Goal: Transaction & Acquisition: Purchase product/service

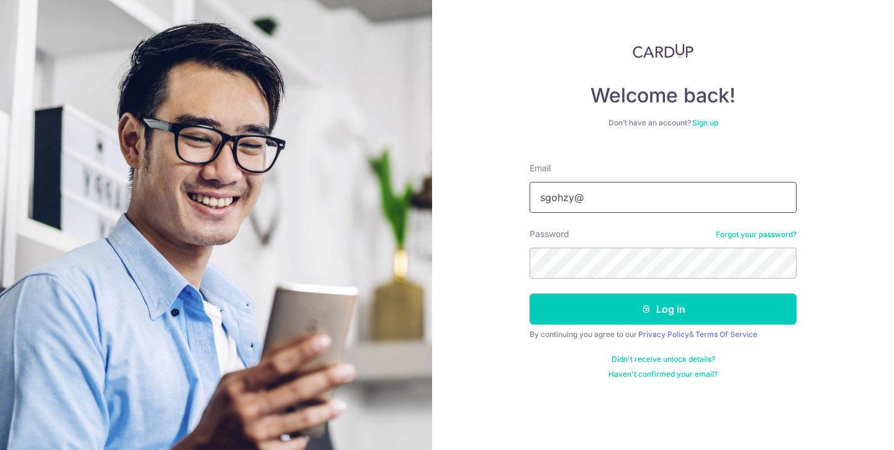
type input "sgohzy@"
click at [665, 50] on img at bounding box center [662, 50] width 61 height 15
type input "[EMAIL_ADDRESS][DOMAIN_NAME]"
click at [663, 309] on button "Log in" at bounding box center [662, 309] width 267 height 31
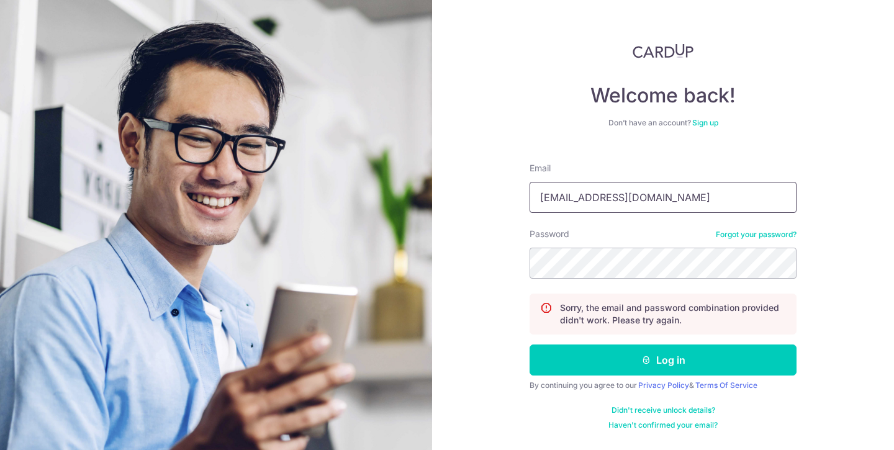
type input "sgohzy@gmail.com"
click at [663, 360] on button "Log in" at bounding box center [662, 359] width 267 height 31
type input "[EMAIL_ADDRESS][DOMAIN_NAME]"
click at [663, 360] on button "Log in" at bounding box center [662, 359] width 267 height 31
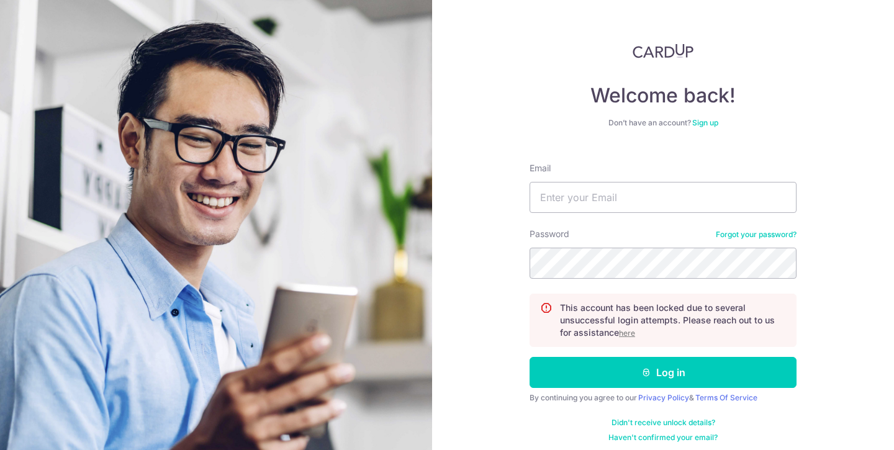
click at [634, 330] on u "here" at bounding box center [627, 332] width 16 height 9
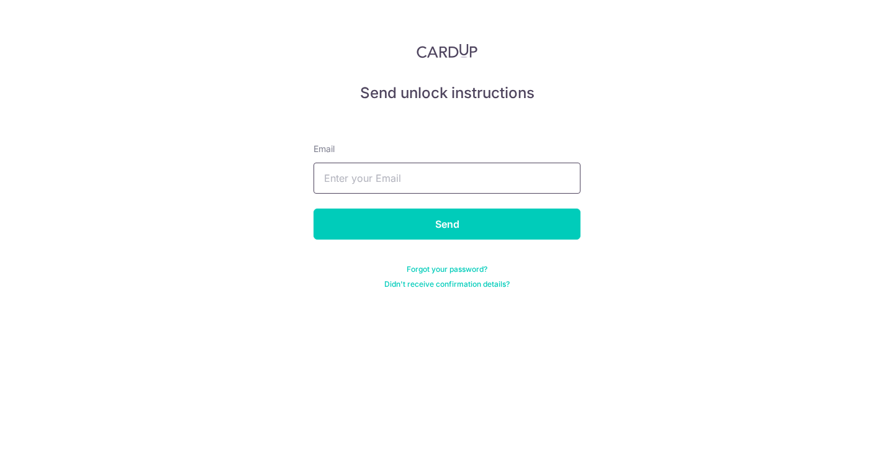
click at [425, 171] on input "text" at bounding box center [446, 178] width 267 height 31
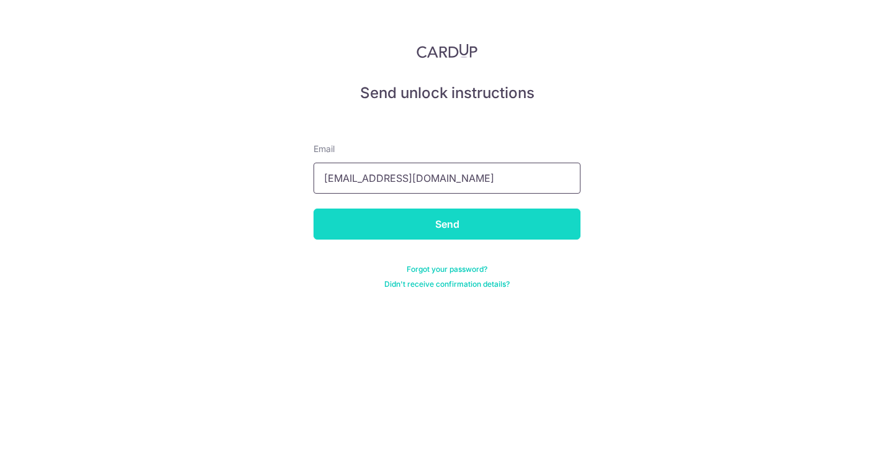
type input "sgohzy@gmail.com"
click at [512, 227] on input "Send" at bounding box center [446, 224] width 267 height 31
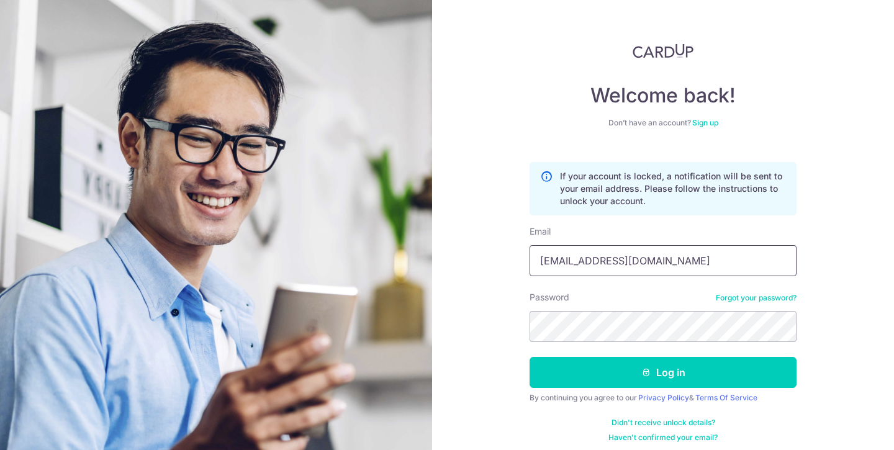
type input "[EMAIL_ADDRESS][DOMAIN_NAME]"
click at [661, 372] on button "Log in" at bounding box center [662, 372] width 267 height 31
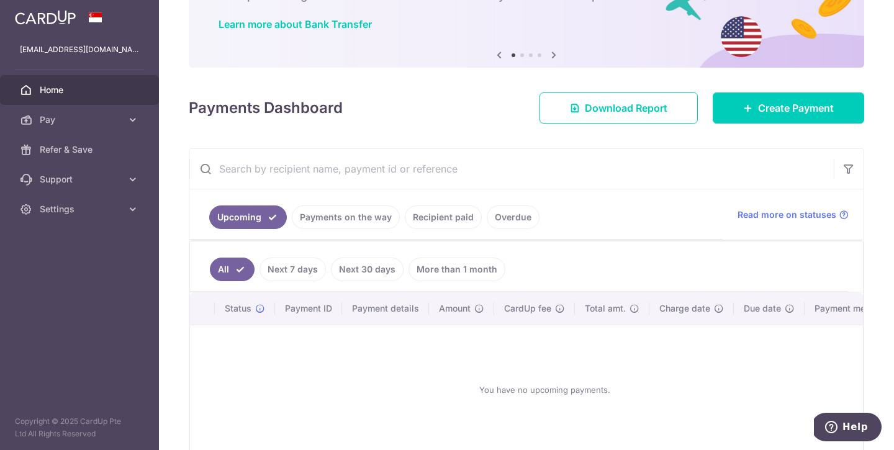
scroll to position [86, 0]
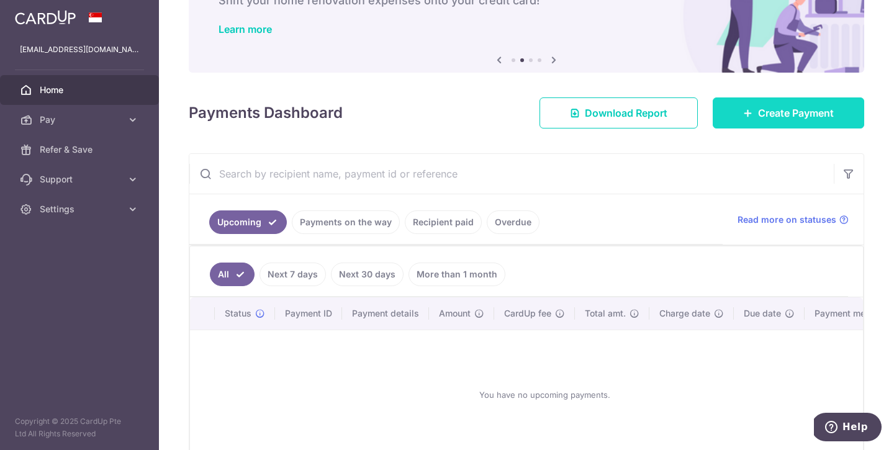
click at [819, 109] on span "Create Payment" at bounding box center [796, 113] width 76 height 15
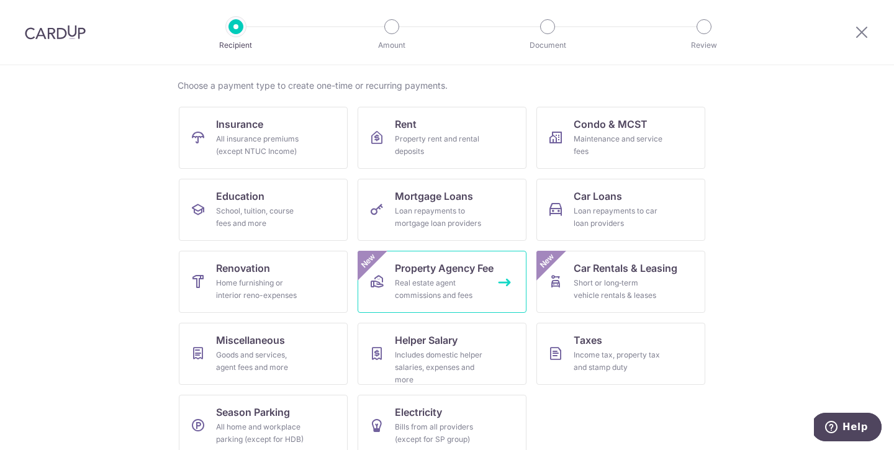
scroll to position [90, 0]
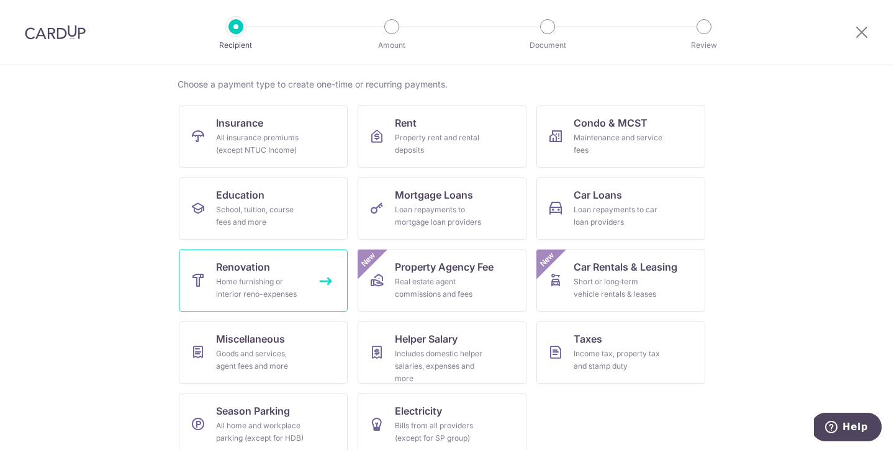
click at [302, 284] on div "Home furnishing or interior reno-expenses" at bounding box center [260, 288] width 89 height 25
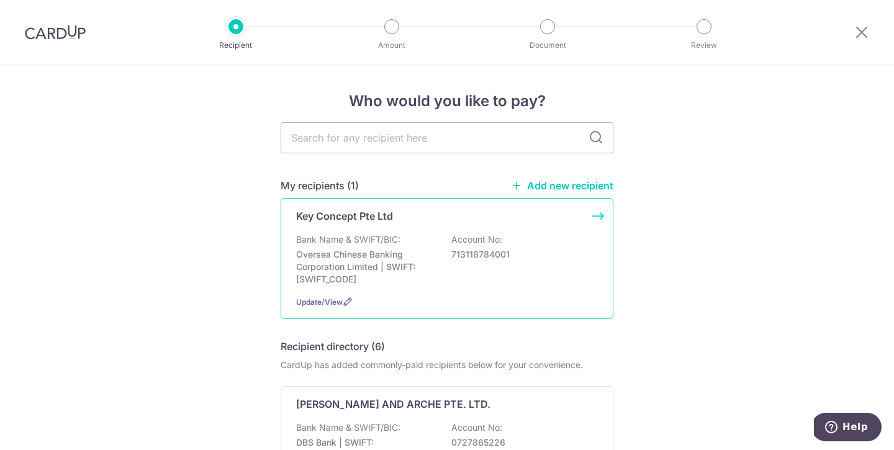
click at [411, 241] on div "Bank Name & SWIFT/BIC: Oversea Chinese Banking Corporation Limited | SWIFT: [SW…" at bounding box center [447, 259] width 302 height 52
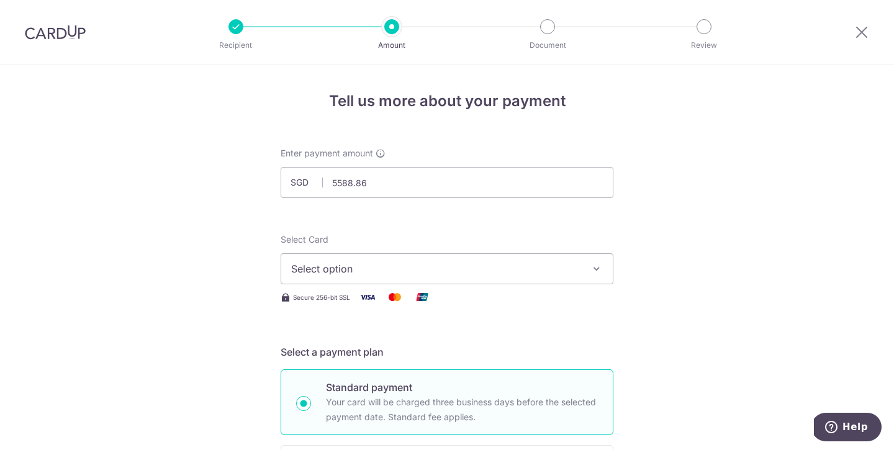
type input "5,588.86"
click at [463, 267] on span "Select option" at bounding box center [435, 268] width 289 height 15
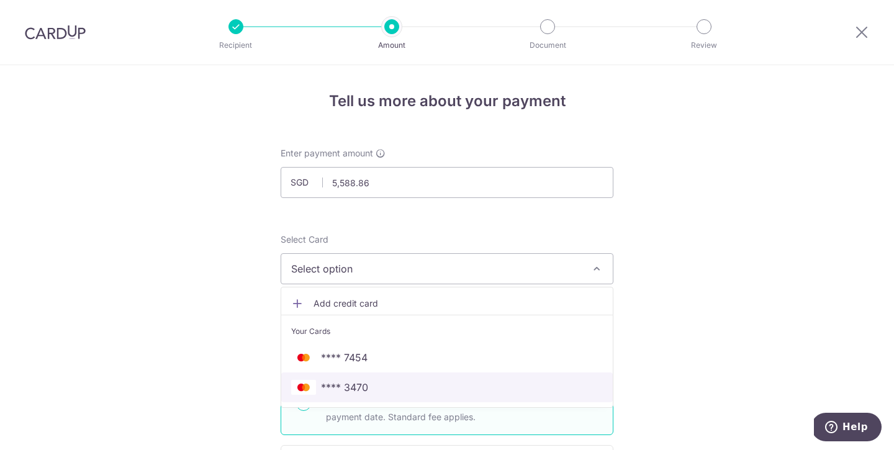
click at [347, 385] on span "**** 3470" at bounding box center [344, 387] width 47 height 15
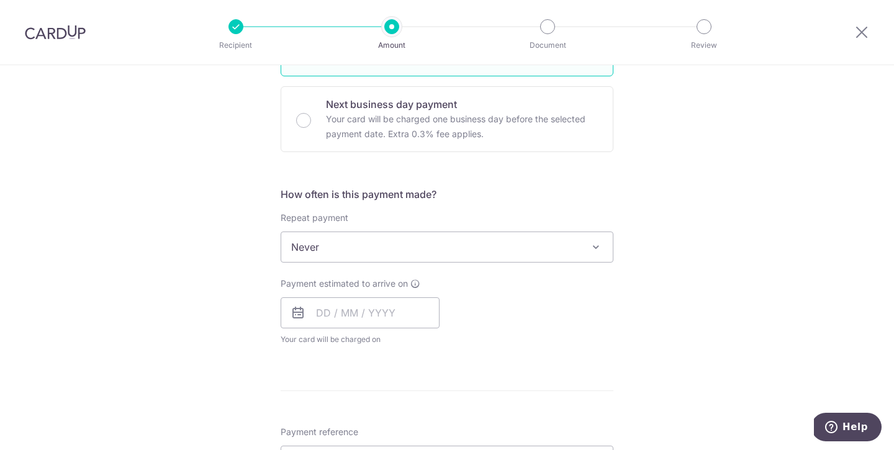
scroll to position [359, 0]
click at [375, 311] on input "text" at bounding box center [360, 312] width 159 height 31
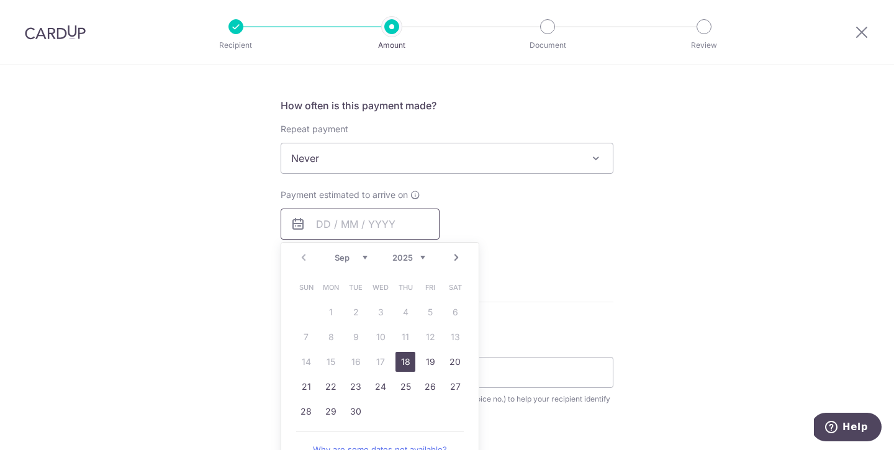
scroll to position [451, 0]
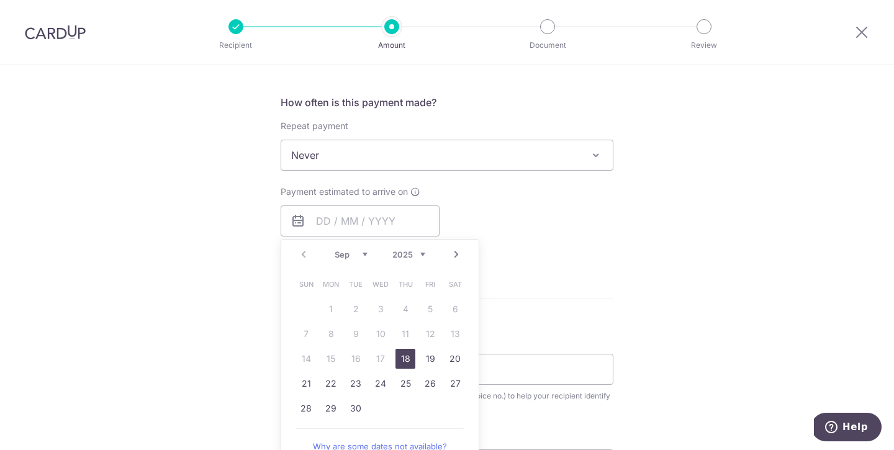
click at [403, 356] on link "18" at bounding box center [405, 359] width 20 height 20
type input "[DATE]"
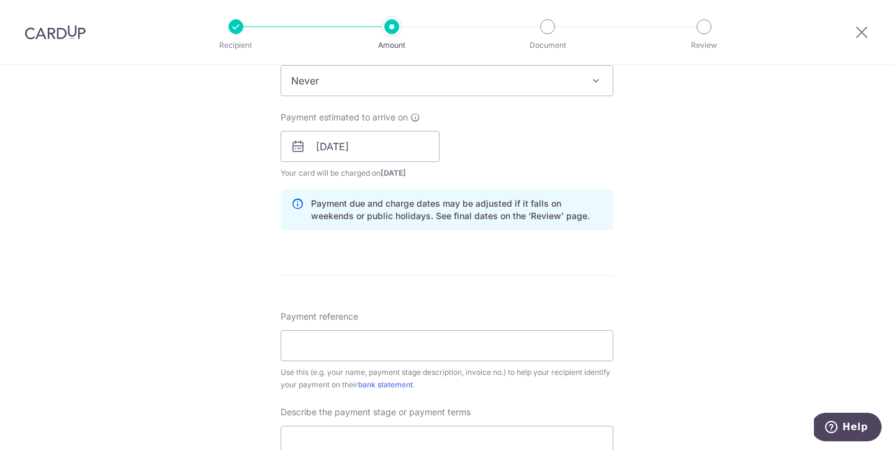
scroll to position [624, 0]
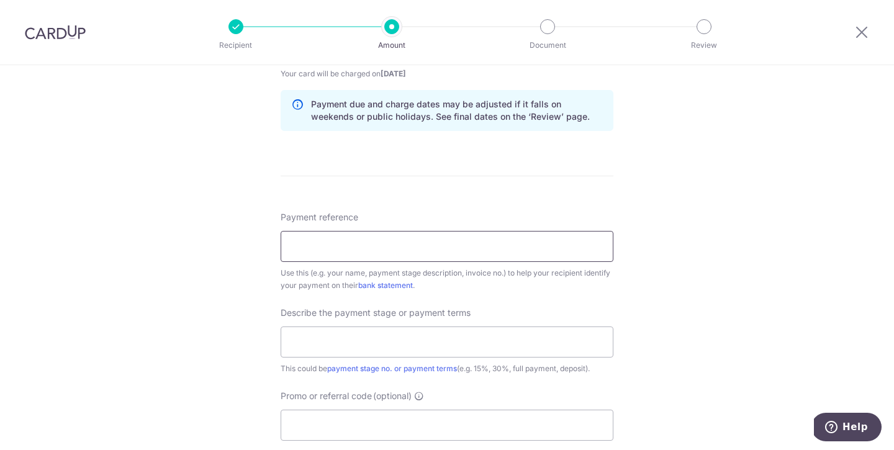
click at [461, 253] on input "Payment reference" at bounding box center [447, 246] width 333 height 31
type input "[PERSON_NAME] AND [PERSON_NAME]"
click at [675, 303] on div "Tell us more about your payment Enter payment amount SGD 5,588.86 5588.86 Selec…" at bounding box center [447, 69] width 894 height 1257
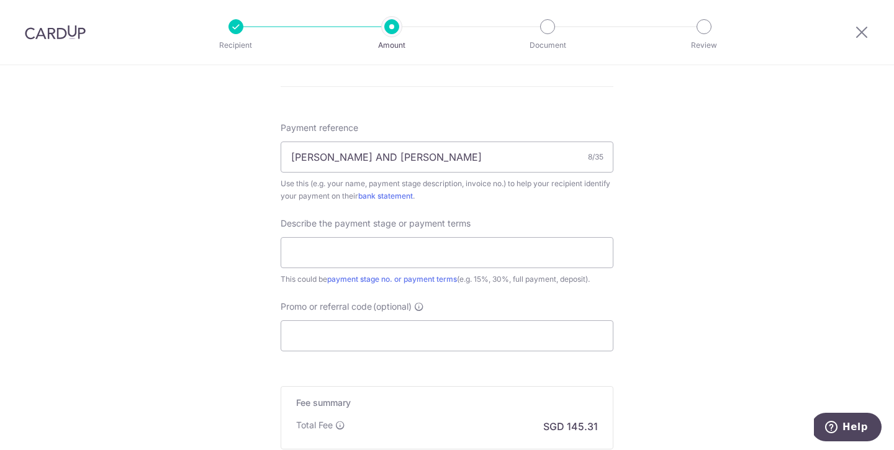
scroll to position [719, 0]
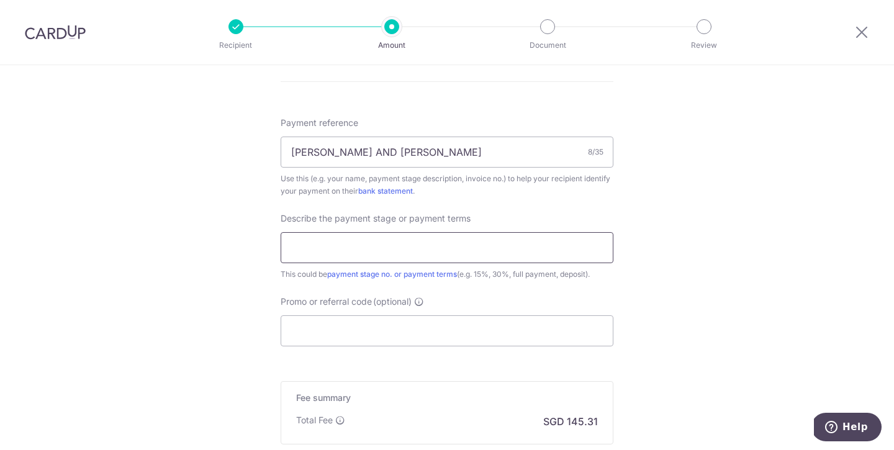
click at [511, 242] on input "text" at bounding box center [447, 247] width 333 height 31
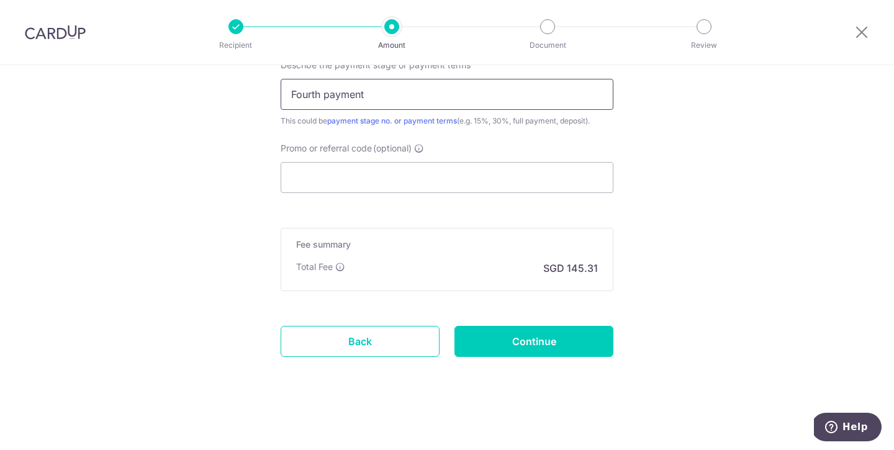
scroll to position [856, 0]
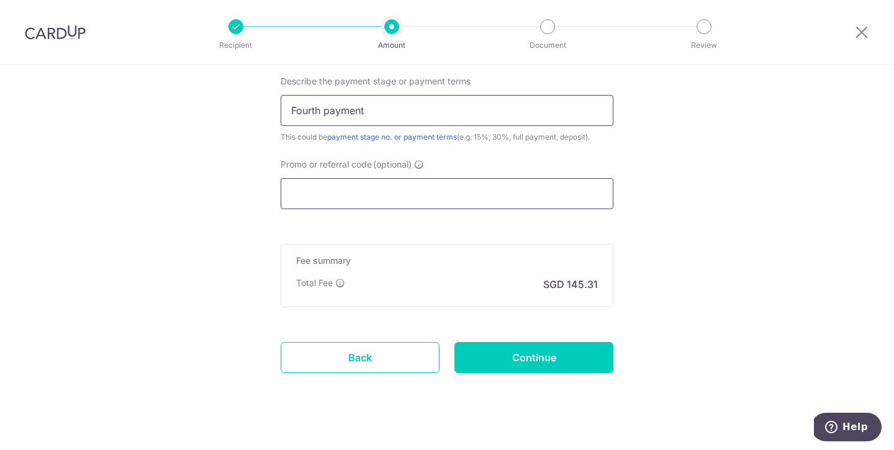
type input "Fourth payment"
click at [373, 197] on input "Promo or referral code (optional)" at bounding box center [447, 193] width 333 height 31
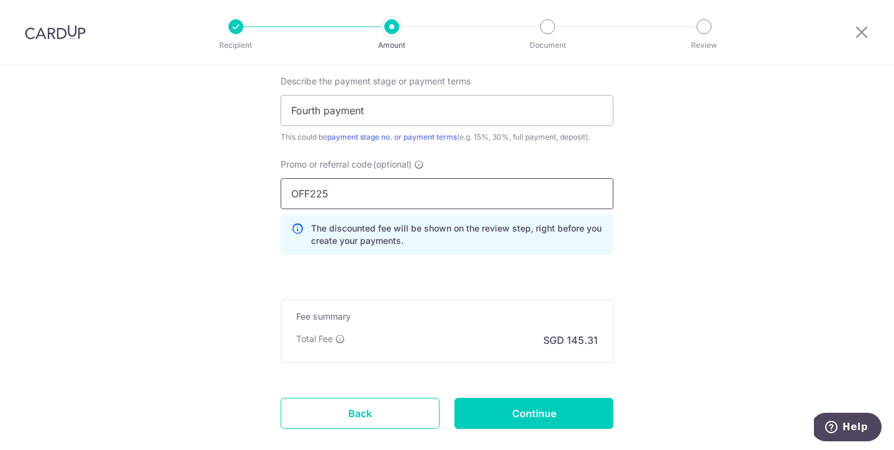
type input "OFF225"
click at [508, 405] on input "Continue" at bounding box center [533, 413] width 159 height 31
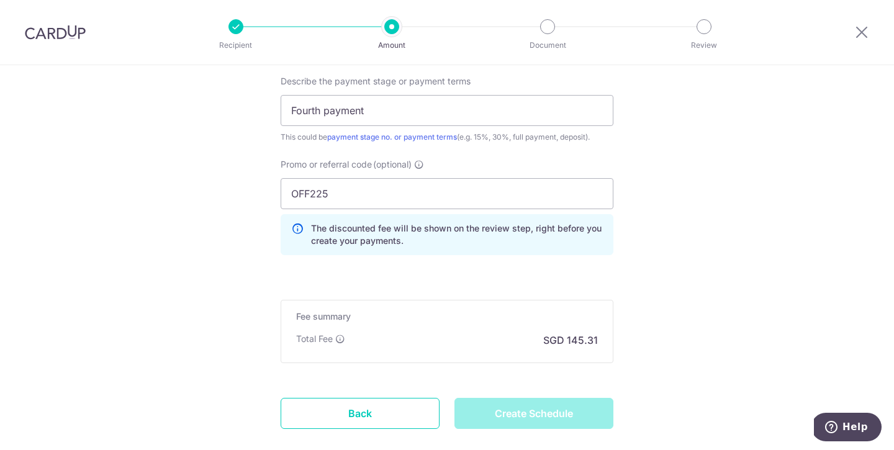
type input "Create Schedule"
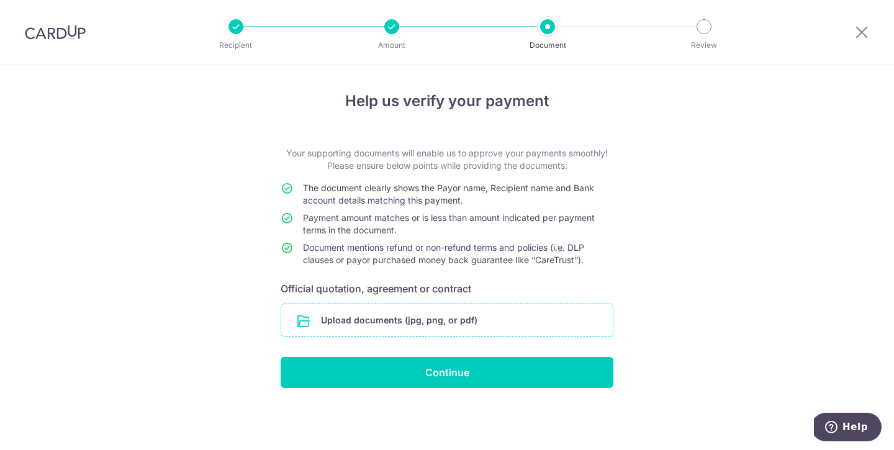
click at [426, 320] on input "file" at bounding box center [446, 320] width 331 height 32
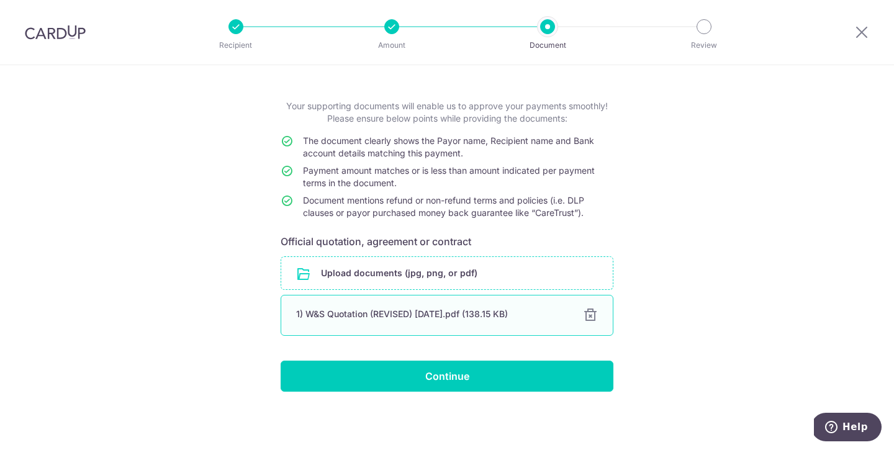
scroll to position [47, 0]
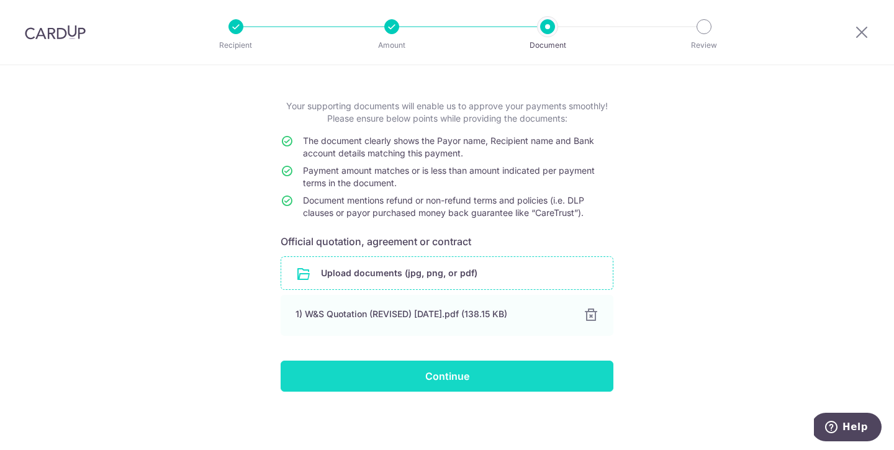
click at [428, 377] on input "Continue" at bounding box center [447, 376] width 333 height 31
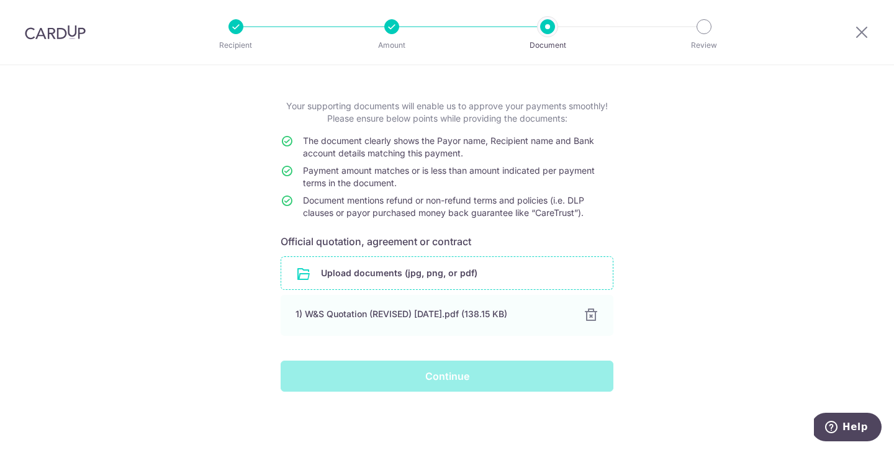
click at [748, 305] on div "Help us verify your payment Your supporting documents will enable us to approve…" at bounding box center [447, 234] width 894 height 432
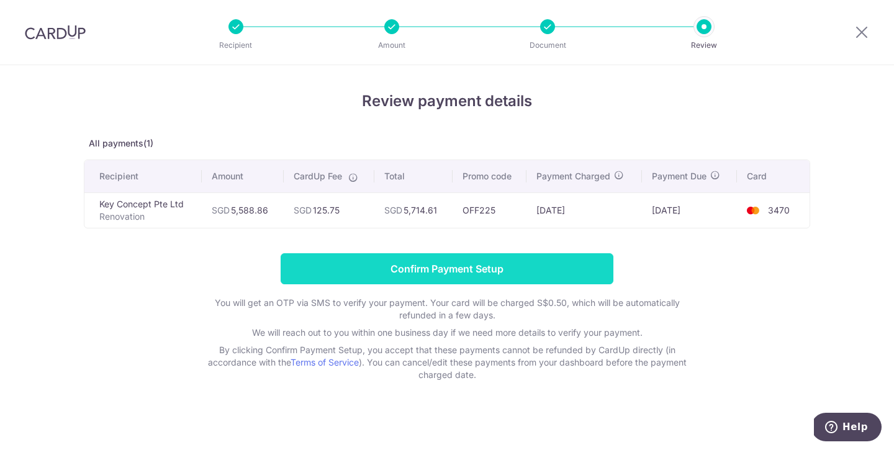
click at [533, 261] on input "Confirm Payment Setup" at bounding box center [447, 268] width 333 height 31
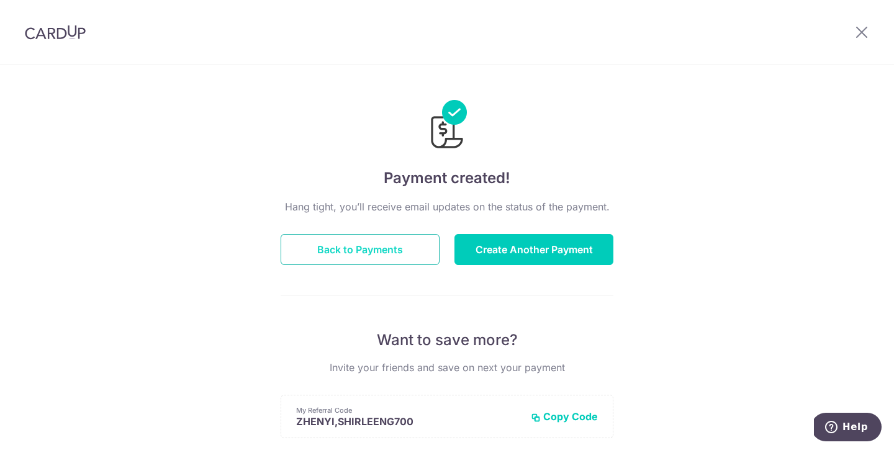
click at [358, 251] on button "Back to Payments" at bounding box center [360, 249] width 159 height 31
